Goal: Task Accomplishment & Management: Use online tool/utility

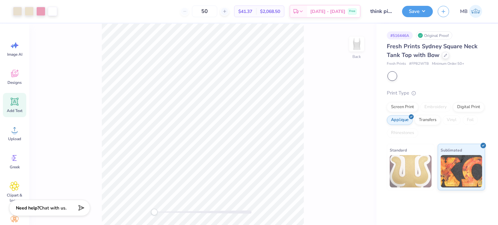
click at [19, 107] on div "Add Text" at bounding box center [14, 105] width 23 height 24
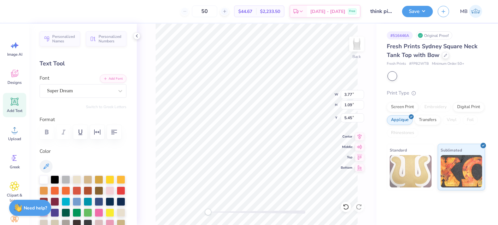
scroll to position [5, 1]
type textarea "®"
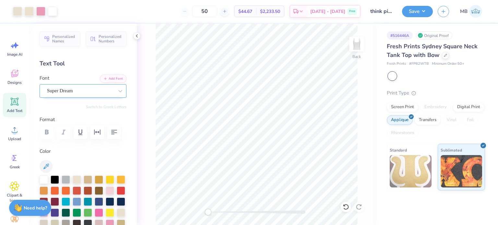
click at [76, 91] on div "Super Dream" at bounding box center [80, 91] width 68 height 10
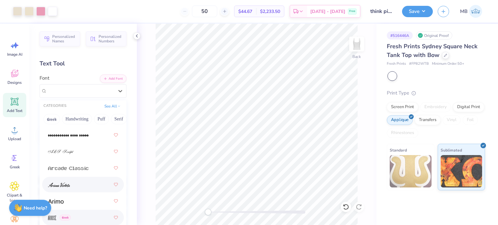
scroll to position [306, 0]
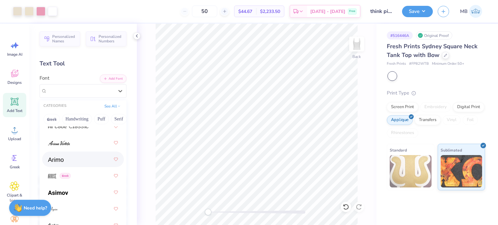
click at [64, 160] on div at bounding box center [83, 160] width 70 height 12
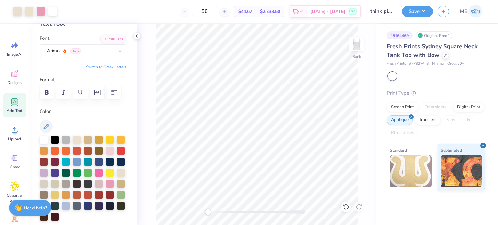
scroll to position [41, 0]
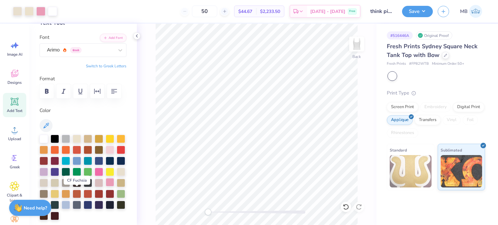
click at [106, 187] on div at bounding box center [110, 182] width 8 height 8
drag, startPoint x: 209, startPoint y: 213, endPoint x: 234, endPoint y: 212, distance: 25.3
click at [234, 212] on div "Accessibility label" at bounding box center [234, 212] width 6 height 6
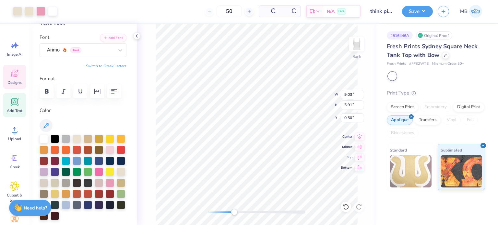
type input "9.03"
type input "5.91"
type input "0.50"
type input "0.17"
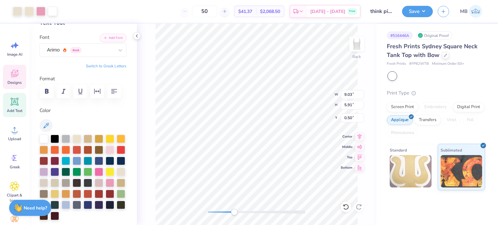
type input "6.13"
type input "9.03"
type input "5.91"
type input "0.50"
type input "0.11"
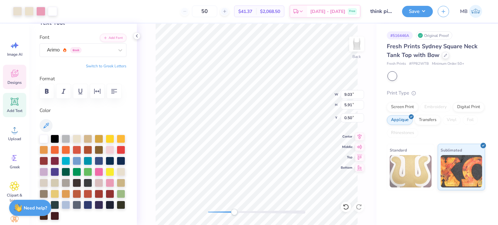
type input "0.11"
type input "5.78"
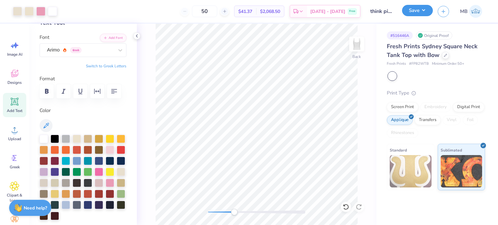
click at [422, 16] on button "Save" at bounding box center [417, 10] width 31 height 11
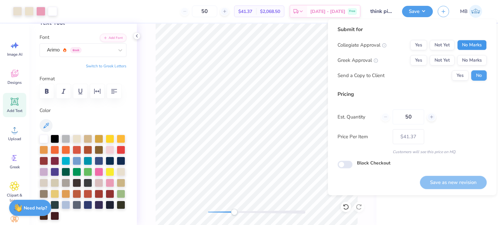
click at [472, 45] on button "No Marks" at bounding box center [471, 45] width 29 height 10
click at [419, 58] on button "Yes" at bounding box center [418, 60] width 17 height 10
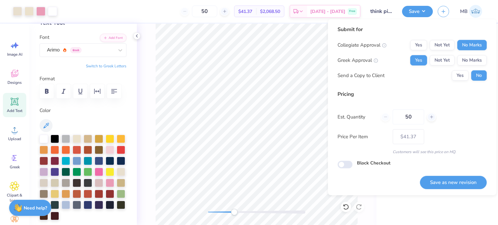
click at [445, 182] on button "Save as new revision" at bounding box center [453, 182] width 67 height 13
type input "$41.37"
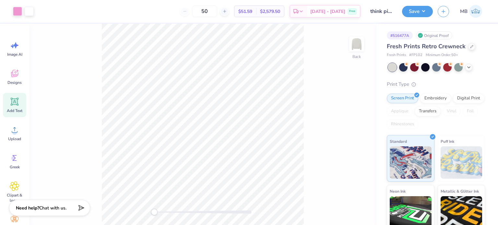
click at [12, 101] on icon at bounding box center [15, 102] width 6 height 6
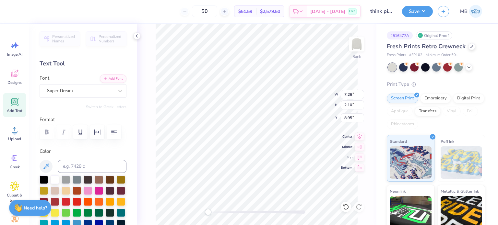
scroll to position [5, 1]
type textarea "®"
click at [78, 94] on div "Super Dream" at bounding box center [80, 91] width 68 height 10
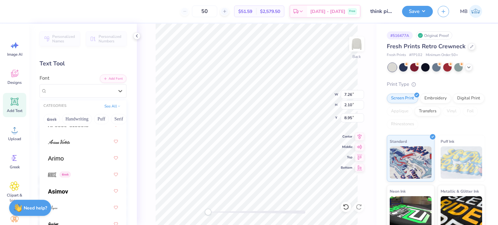
scroll to position [322, 0]
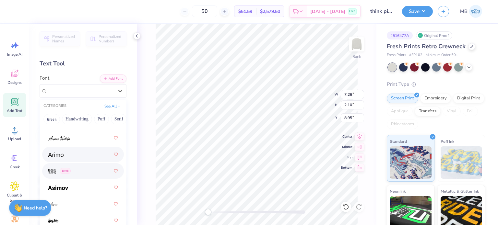
click at [57, 158] on div at bounding box center [83, 155] width 70 height 12
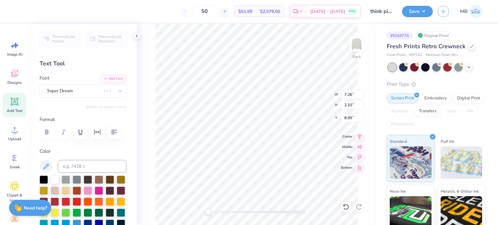
scroll to position [5, 0]
click at [78, 166] on input at bounding box center [92, 166] width 69 height 13
type input "223"
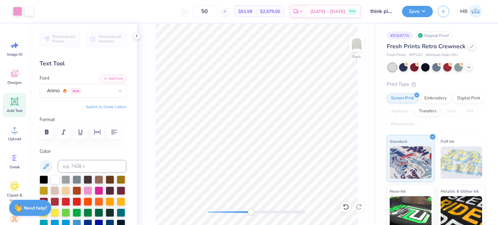
click at [256, 207] on div "Back" at bounding box center [256, 125] width 239 height 202
click at [420, 7] on button "Save" at bounding box center [417, 10] width 31 height 11
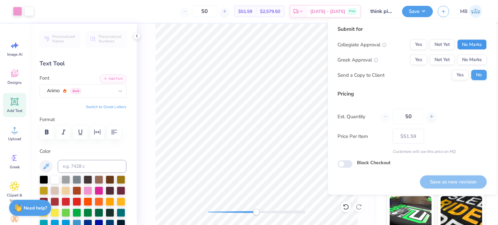
click at [470, 44] on button "No Marks" at bounding box center [471, 45] width 29 height 10
click at [412, 62] on button "Yes" at bounding box center [418, 60] width 17 height 10
click at [443, 180] on button "Save as new revision" at bounding box center [453, 181] width 67 height 13
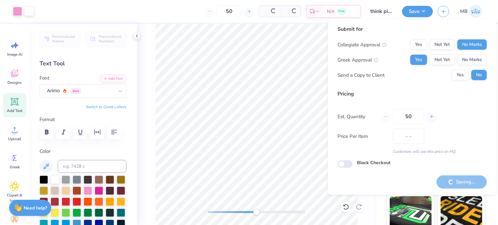
type input "$51.59"
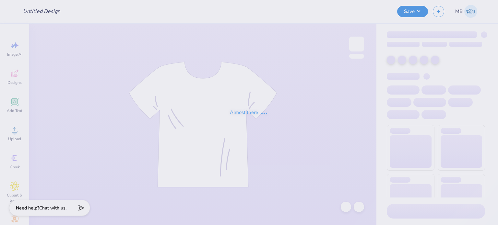
type input "adpi pipomp [PERSON_NAME]"
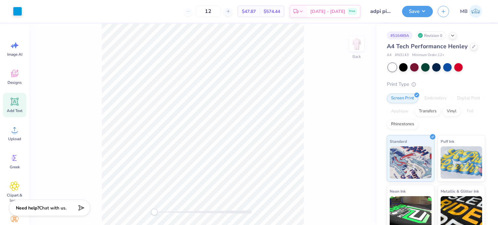
click at [15, 103] on icon at bounding box center [15, 102] width 6 height 6
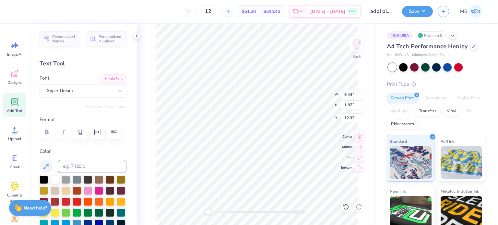
scroll to position [5, 1]
type textarea "®"
click at [69, 91] on div "Super Dream" at bounding box center [80, 91] width 68 height 10
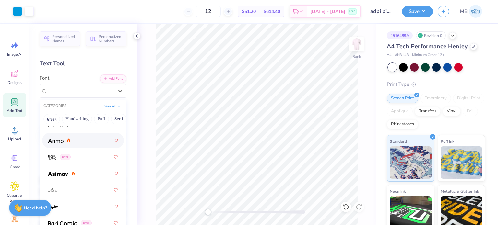
scroll to position [289, 0]
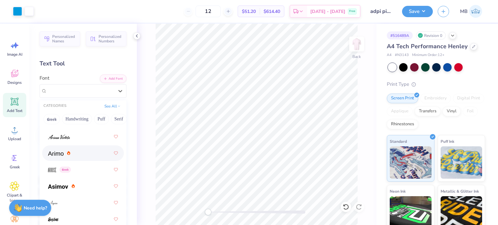
click at [51, 151] on img at bounding box center [56, 153] width 16 height 5
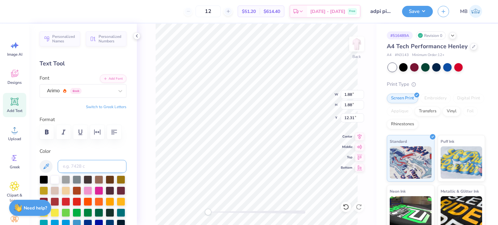
click at [95, 163] on input at bounding box center [92, 166] width 69 height 13
type input "2925"
drag, startPoint x: 211, startPoint y: 212, endPoint x: 227, endPoint y: 211, distance: 16.5
click at [227, 211] on div "Accessibility label" at bounding box center [227, 212] width 6 height 6
drag, startPoint x: 225, startPoint y: 213, endPoint x: 246, endPoint y: 209, distance: 21.2
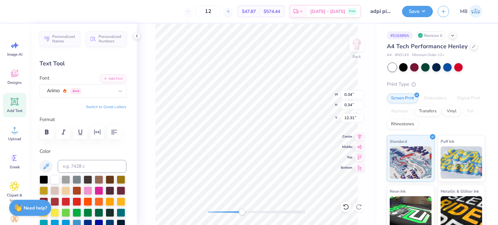
click at [244, 212] on div "Accessibility label" at bounding box center [241, 212] width 6 height 6
type input "14.48"
type input "4.21"
type input "0.19"
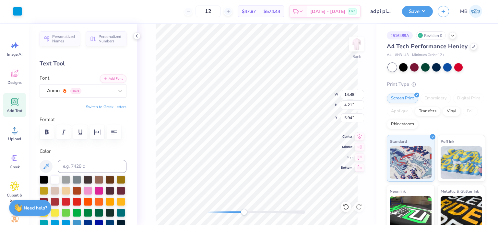
type input "6.02"
type input "14.48"
type input "4.21"
type input "5.94"
click at [409, 10] on button "Save" at bounding box center [417, 10] width 31 height 11
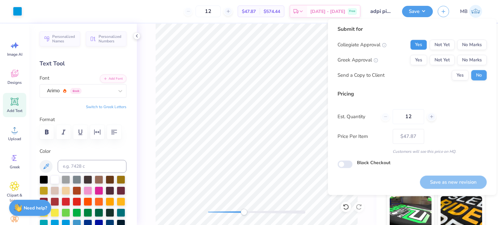
click at [423, 42] on button "Yes" at bounding box center [418, 45] width 17 height 10
click at [417, 63] on button "Yes" at bounding box center [418, 60] width 17 height 10
click at [444, 185] on button "Save as new revision" at bounding box center [453, 182] width 67 height 13
type input "$47.87"
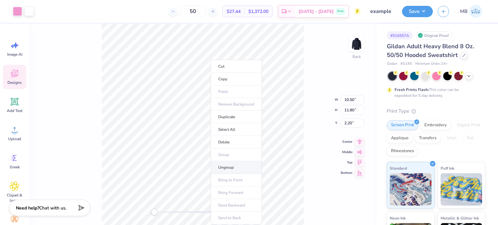
click at [234, 168] on li "Ungroup" at bounding box center [236, 167] width 51 height 13
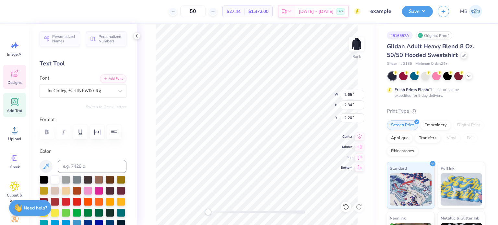
scroll to position [5, 1]
type textarea "19"
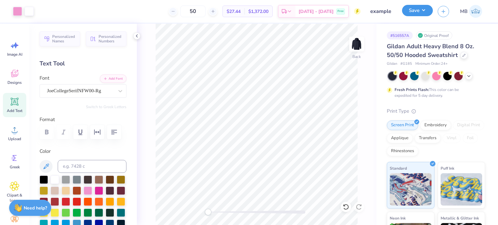
click at [420, 10] on button "Save" at bounding box center [417, 10] width 31 height 11
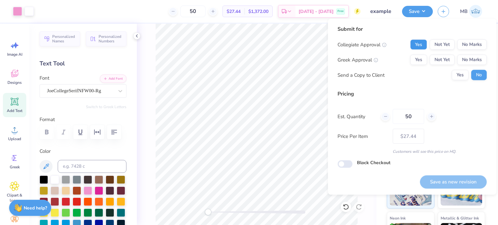
click at [422, 42] on button "Yes" at bounding box center [418, 45] width 17 height 10
click at [469, 44] on button "No Marks" at bounding box center [471, 45] width 29 height 10
drag, startPoint x: 451, startPoint y: 54, endPoint x: 425, endPoint y: 67, distance: 28.7
click at [420, 58] on button "Yes" at bounding box center [418, 60] width 17 height 10
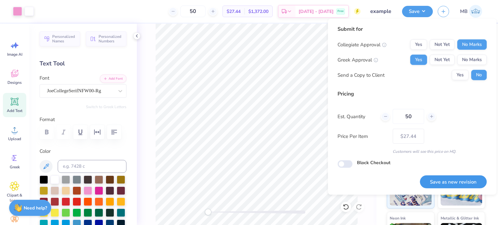
click at [446, 179] on button "Save as new revision" at bounding box center [453, 181] width 67 height 13
type input "$27.44"
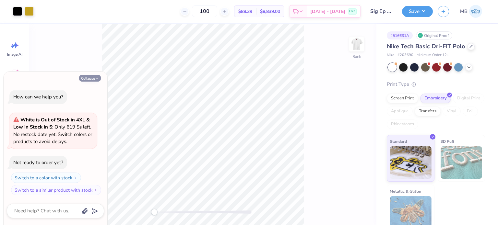
click at [96, 81] on button "Collapse" at bounding box center [90, 78] width 22 height 7
type textarea "x"
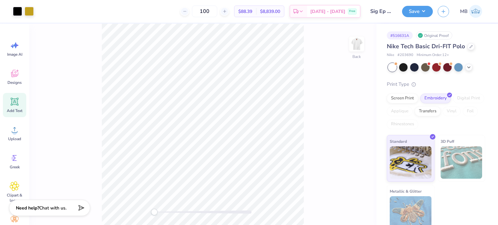
click at [15, 101] on icon at bounding box center [15, 102] width 6 height 6
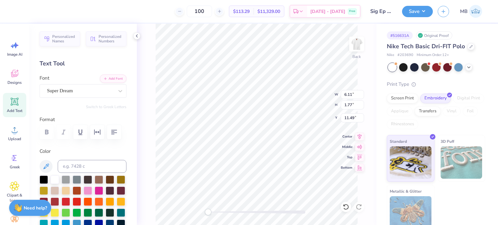
scroll to position [5, 1]
type textarea "®"
click at [72, 96] on div "Super Dream" at bounding box center [80, 91] width 68 height 10
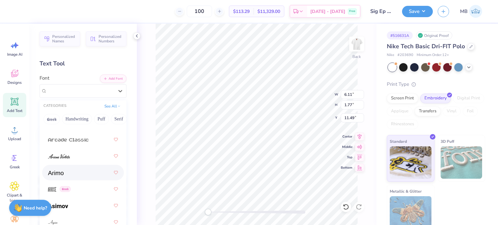
scroll to position [301, 0]
click at [57, 169] on img at bounding box center [56, 169] width 16 height 5
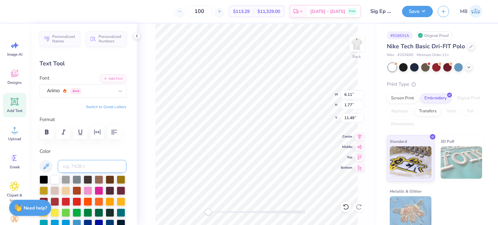
click at [80, 169] on input at bounding box center [92, 166] width 69 height 13
type input "7753C"
drag, startPoint x: 206, startPoint y: 211, endPoint x: 233, endPoint y: 211, distance: 27.2
click at [231, 211] on div "Accessibility label" at bounding box center [227, 212] width 6 height 6
drag, startPoint x: 234, startPoint y: 214, endPoint x: 264, endPoint y: 209, distance: 30.1
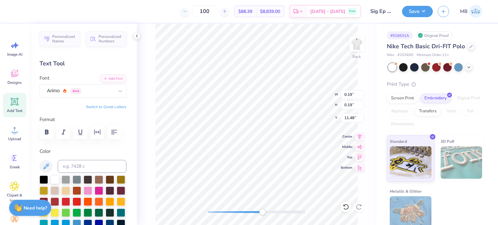
click at [263, 212] on div "Accessibility label" at bounding box center [262, 212] width 6 height 6
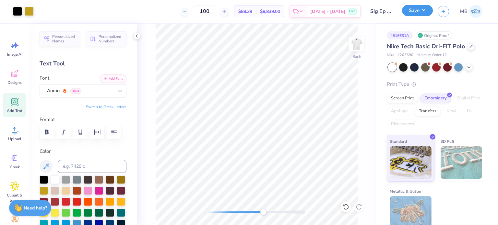
click at [421, 14] on button "Save" at bounding box center [417, 10] width 31 height 11
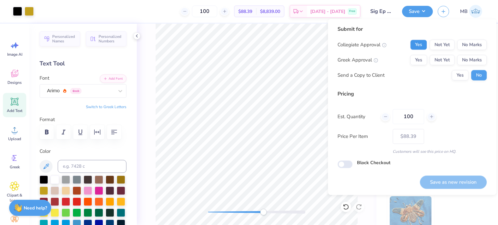
click at [418, 49] on button "Yes" at bounding box center [418, 45] width 17 height 10
click at [419, 62] on button "Yes" at bounding box center [418, 60] width 17 height 10
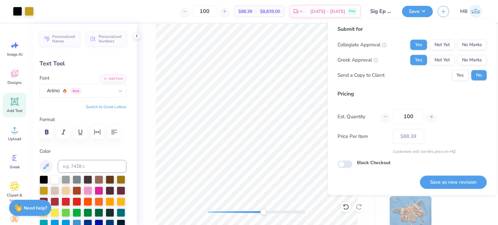
click at [462, 182] on button "Save as new revision" at bounding box center [453, 182] width 67 height 13
type input "$88.39"
